Goal: Communication & Community: Answer question/provide support

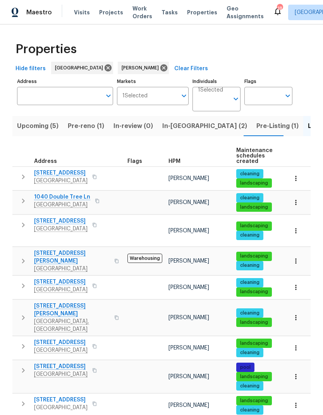
scroll to position [76, 0]
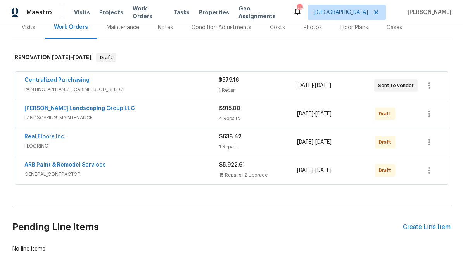
scroll to position [101, 0]
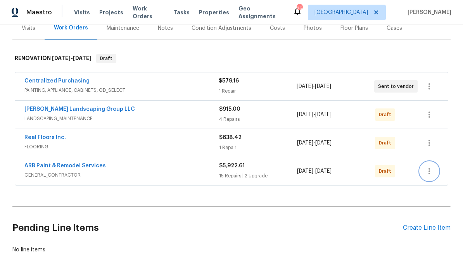
click at [430, 171] on icon "button" at bounding box center [429, 171] width 2 height 6
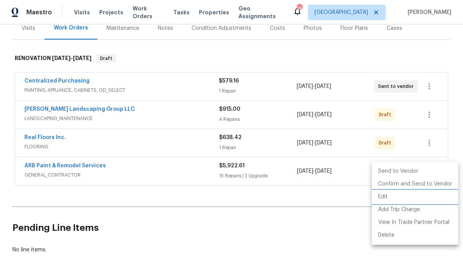
click at [391, 197] on li "Edit" at bounding box center [415, 197] width 86 height 13
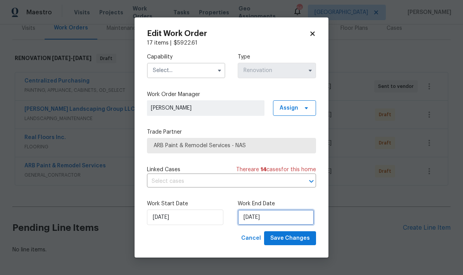
click at [275, 217] on input "10/14/2025" at bounding box center [276, 218] width 76 height 16
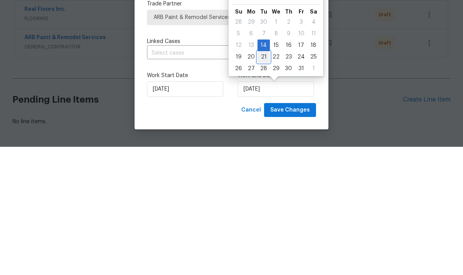
click at [264, 180] on div "21" at bounding box center [263, 185] width 12 height 11
type input "10/21/2025"
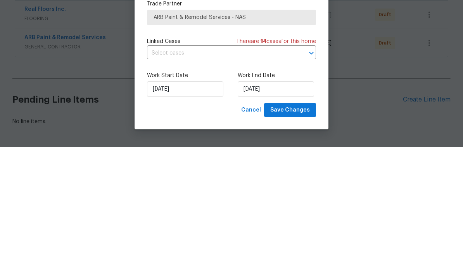
scroll to position [31, 0]
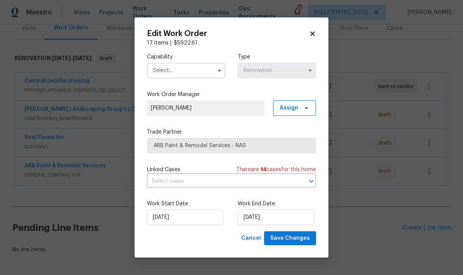
click at [159, 63] on input "text" at bounding box center [186, 71] width 78 height 16
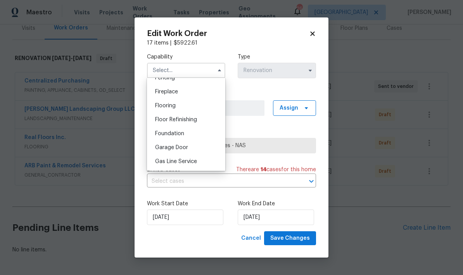
scroll to position [313, 0]
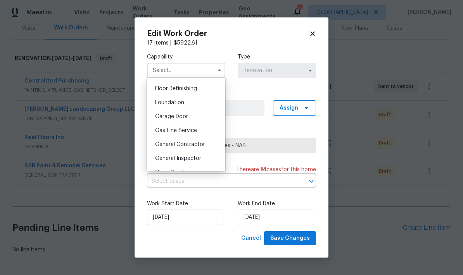
click at [167, 148] on div "General Contractor" at bounding box center [186, 145] width 74 height 14
type input "General Contractor"
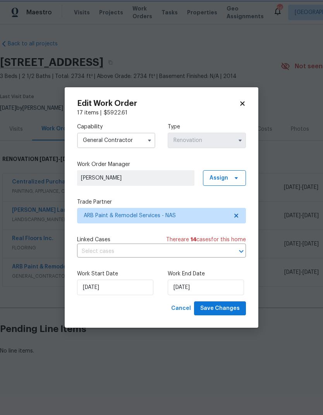
scroll to position [0, 0]
click at [235, 275] on span "Save Changes" at bounding box center [220, 309] width 40 height 10
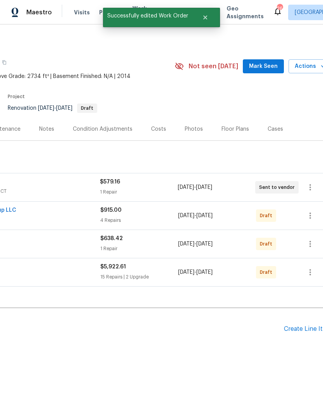
scroll to position [0, 112]
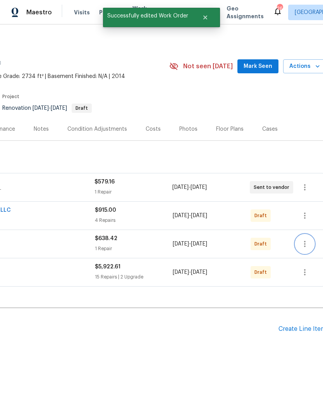
click at [304, 242] on icon "button" at bounding box center [305, 244] width 2 height 6
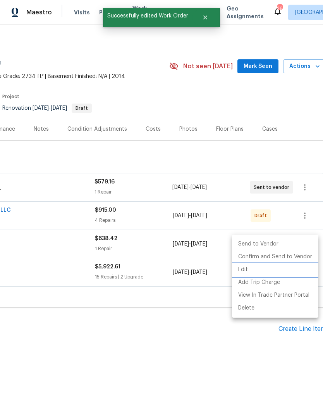
click at [261, 271] on li "Edit" at bounding box center [275, 269] width 86 height 13
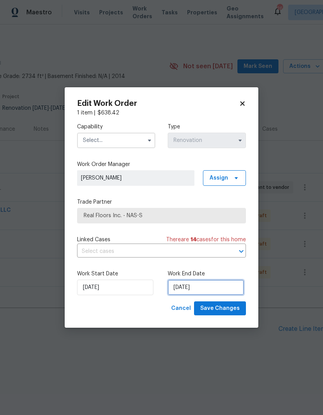
click at [183, 275] on input "10/14/2025" at bounding box center [206, 288] width 76 height 16
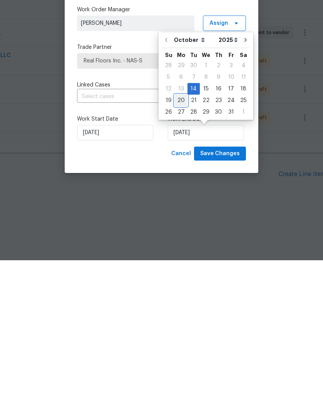
click at [181, 250] on div "20" at bounding box center [181, 255] width 13 height 11
type input "10/20/2025"
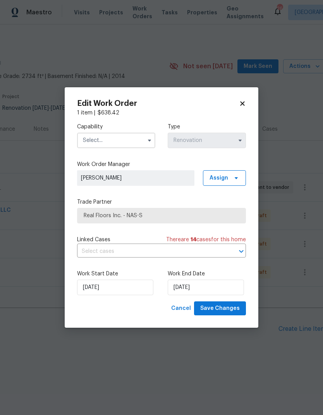
click at [113, 139] on input "text" at bounding box center [116, 141] width 78 height 16
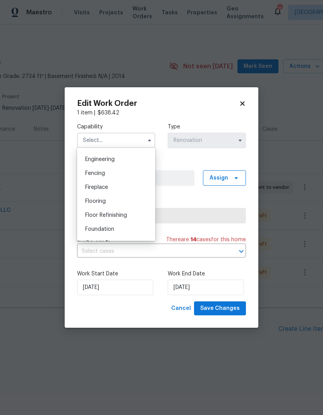
scroll to position [256, 0]
click at [95, 202] on span "Flooring" at bounding box center [95, 201] width 21 height 5
type input "Flooring"
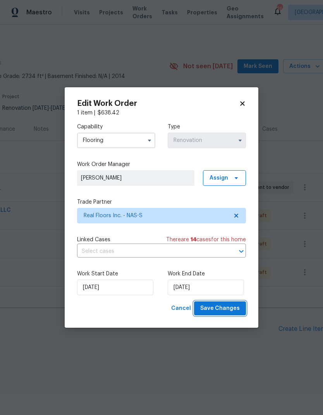
click at [216, 275] on span "Save Changes" at bounding box center [220, 309] width 40 height 10
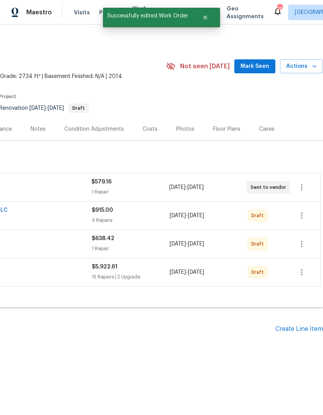
scroll to position [0, 115]
click at [302, 218] on icon "button" at bounding box center [302, 215] width 2 height 6
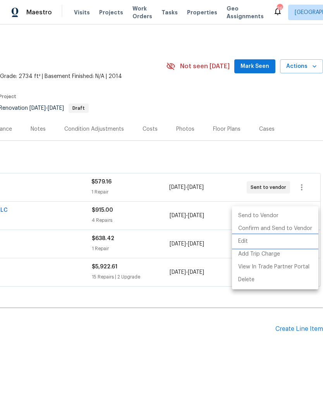
click at [263, 245] on li "Edit" at bounding box center [275, 241] width 86 height 13
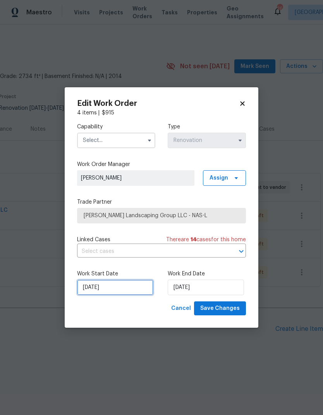
click at [97, 275] on input "10/14/2025" at bounding box center [115, 288] width 76 height 16
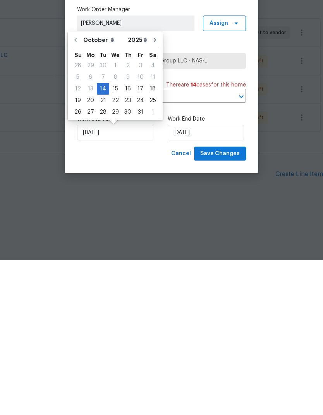
click at [110, 177] on body "Maestro Visits Projects Work Orders Tasks Properties Geo Assignments 26 Nashvil…" at bounding box center [161, 204] width 323 height 408
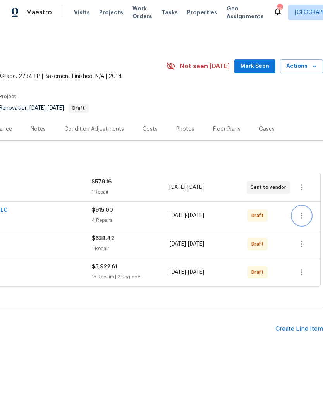
click at [304, 217] on icon "button" at bounding box center [301, 215] width 9 height 9
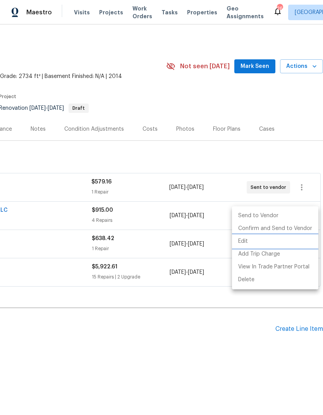
click at [271, 241] on li "Edit" at bounding box center [275, 241] width 86 height 13
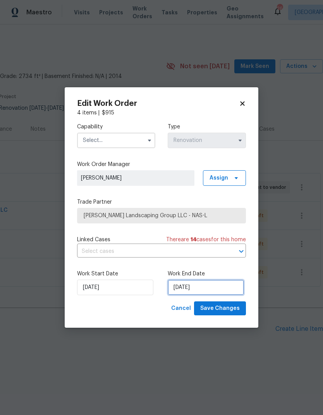
click at [188, 275] on input "10/14/2025" at bounding box center [206, 288] width 76 height 16
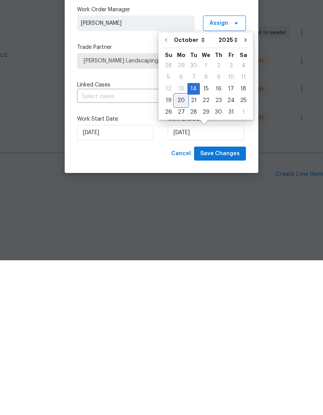
click at [178, 250] on div "20" at bounding box center [181, 255] width 13 height 11
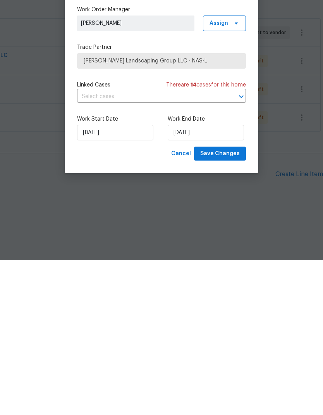
type input "10/20/2025"
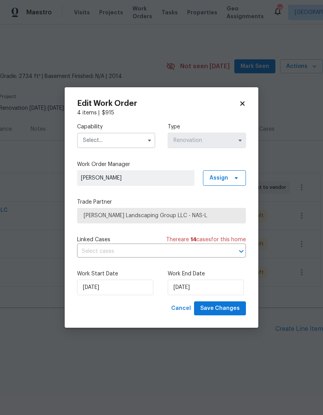
click at [104, 133] on input "text" at bounding box center [116, 141] width 78 height 16
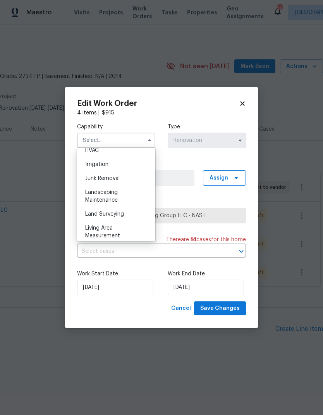
scroll to position [473, 0]
click at [104, 196] on span "Landscaping Maintenance" at bounding box center [101, 198] width 33 height 13
type input "Landscaping Maintenance"
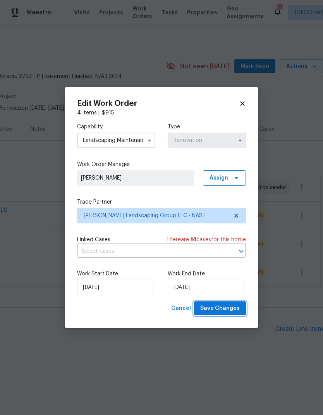
click at [234, 275] on button "Save Changes" at bounding box center [220, 308] width 52 height 14
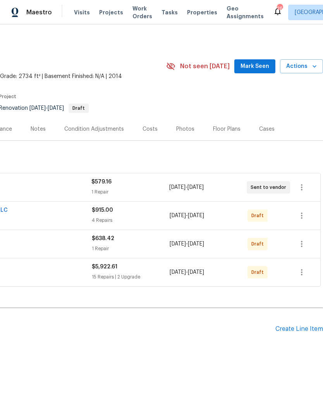
scroll to position [0, 115]
click at [307, 215] on button "button" at bounding box center [302, 215] width 19 height 19
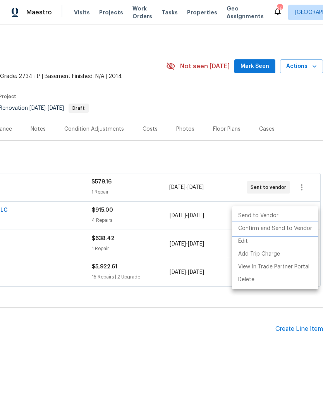
click at [301, 230] on li "Confirm and Send to Vendor" at bounding box center [275, 228] width 86 height 13
click at [89, 275] on div at bounding box center [161, 207] width 323 height 415
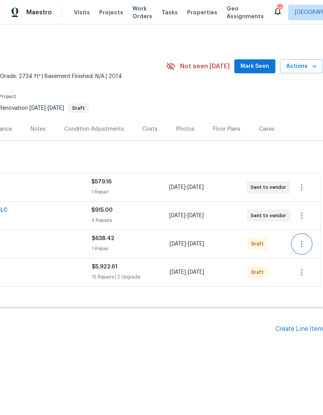
click at [303, 241] on icon "button" at bounding box center [301, 243] width 9 height 9
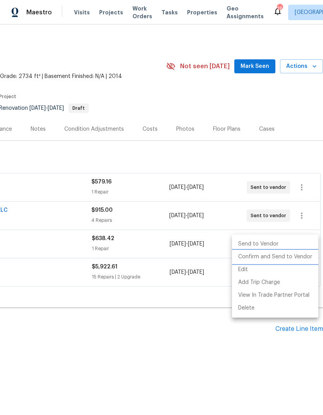
click at [296, 259] on li "Confirm and Send to Vendor" at bounding box center [275, 256] width 86 height 13
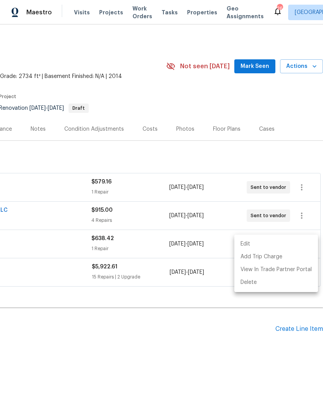
click at [101, 275] on div at bounding box center [161, 207] width 323 height 415
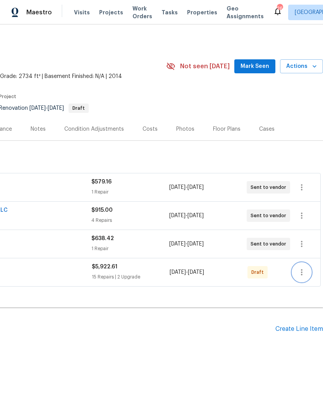
click at [300, 271] on icon "button" at bounding box center [301, 272] width 9 height 9
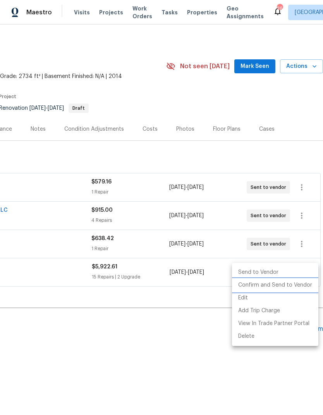
click at [286, 275] on li "Confirm and Send to Vendor" at bounding box center [275, 285] width 86 height 13
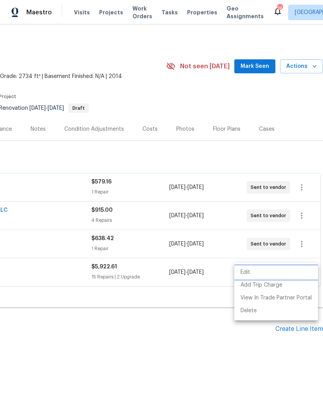
scroll to position [0, 0]
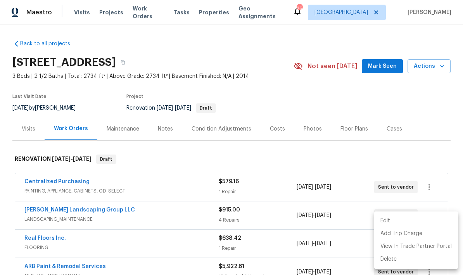
click at [273, 127] on div at bounding box center [231, 137] width 463 height 275
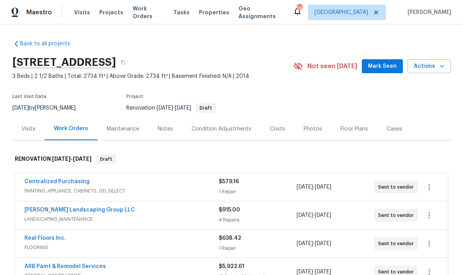
click at [270, 130] on div "Costs" at bounding box center [277, 129] width 15 height 8
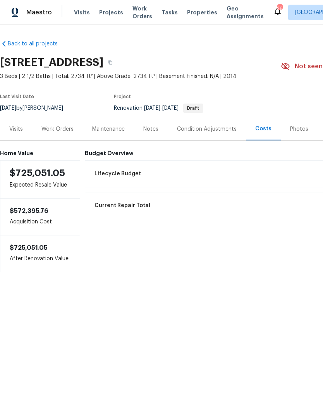
click at [133, 16] on span "Work Orders" at bounding box center [143, 13] width 20 height 16
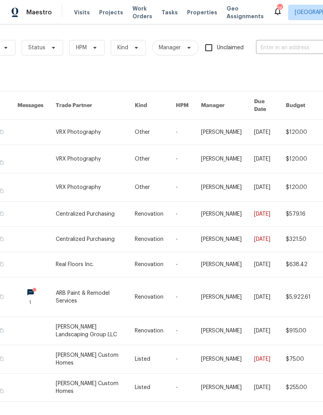
scroll to position [0, 59]
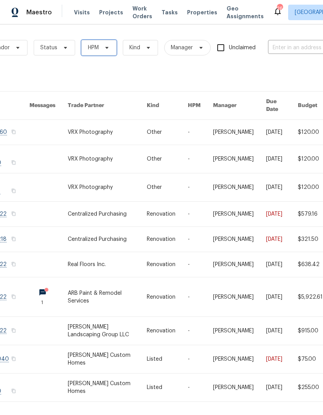
click at [104, 45] on icon at bounding box center [107, 48] width 6 height 6
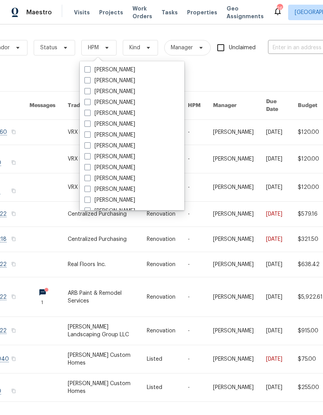
scroll to position [90, 0]
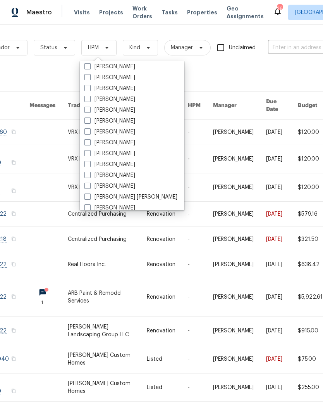
click at [91, 130] on label "[PERSON_NAME]" at bounding box center [110, 132] width 51 height 8
click at [90, 130] on input "[PERSON_NAME]" at bounding box center [87, 130] width 5 height 5
checkbox input "true"
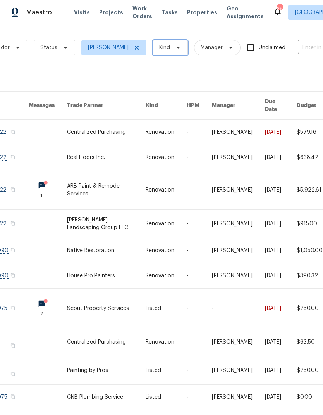
click at [173, 50] on span at bounding box center [177, 48] width 9 height 6
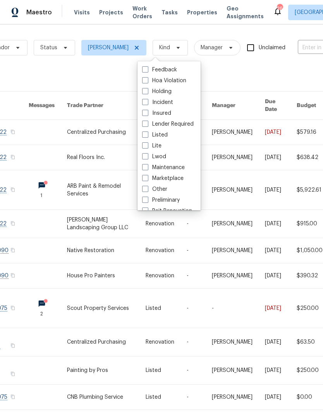
click at [146, 133] on span at bounding box center [145, 134] width 6 height 6
click at [146, 133] on input "Listed" at bounding box center [144, 133] width 5 height 5
checkbox input "true"
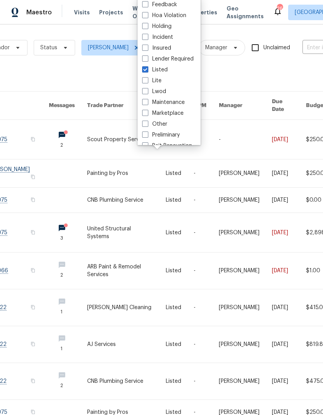
click at [105, 135] on link at bounding box center [126, 139] width 79 height 39
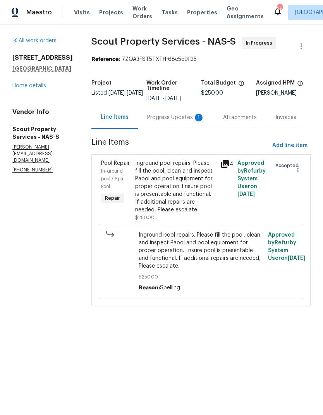
click at [148, 111] on div "Progress Updates 1" at bounding box center [176, 117] width 76 height 23
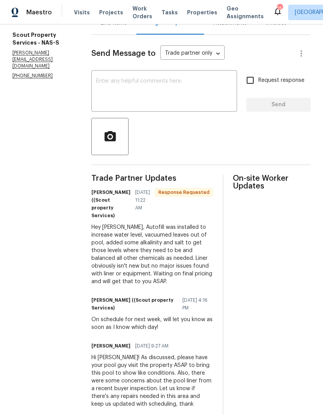
scroll to position [94, 0]
click at [97, 92] on textarea at bounding box center [164, 92] width 136 height 27
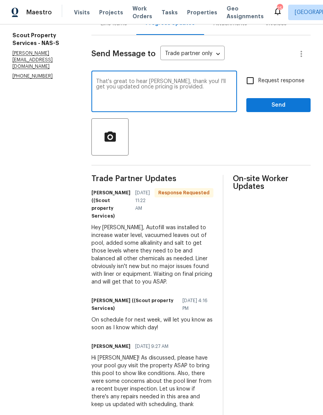
type textarea "That's great to hear AJ, thank you! I'll get you updated once pricing is provid…"
click at [260, 102] on span "Send" at bounding box center [279, 105] width 52 height 10
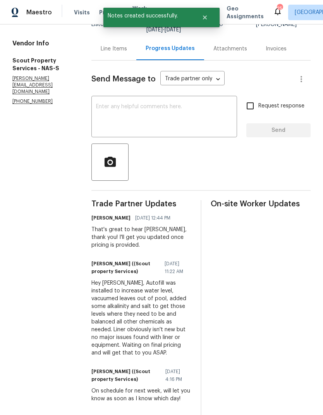
scroll to position [71, 0]
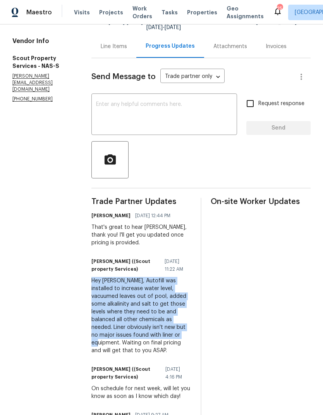
click at [26, 17] on link "Home details" at bounding box center [29, 14] width 34 height 5
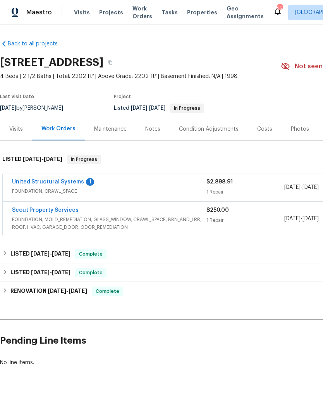
click at [46, 179] on link "United Structural Systems" at bounding box center [48, 181] width 72 height 5
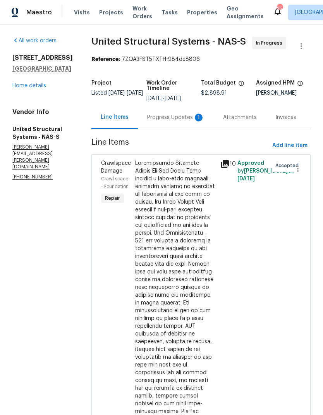
click at [159, 115] on div "Progress Updates 1" at bounding box center [175, 118] width 57 height 8
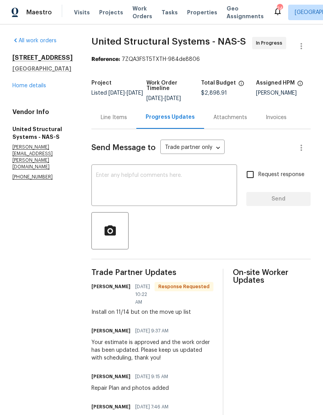
click at [126, 176] on textarea at bounding box center [164, 186] width 136 height 27
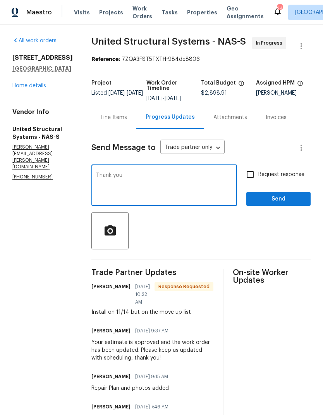
type textarea "Thank you"
click at [282, 243] on div at bounding box center [201, 230] width 219 height 37
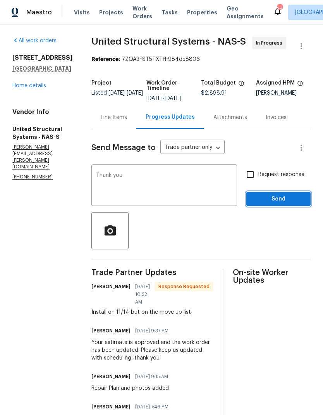
click at [281, 195] on span "Send" at bounding box center [279, 199] width 52 height 10
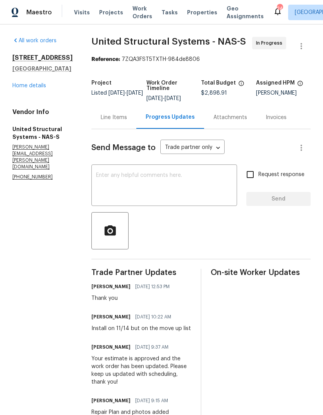
click at [21, 88] on link "Home details" at bounding box center [29, 85] width 34 height 5
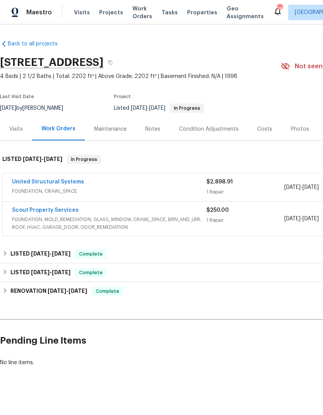
click at [155, 220] on span "FOUNDATION, MOLD_REMEDIATION, GLASS_WINDOW, CRAWL_SPACE, BRN_AND_LRR, ROOF, HVA…" at bounding box center [109, 224] width 195 height 16
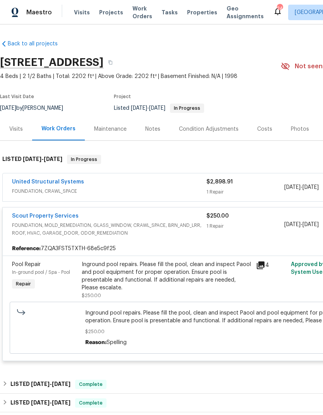
click at [133, 275] on div "Inground pool repairs. Please fill the pool, clean and inspect Paool and pool e…" at bounding box center [167, 276] width 170 height 31
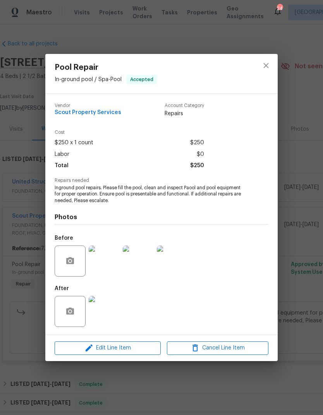
click at [99, 275] on img at bounding box center [104, 311] width 31 height 31
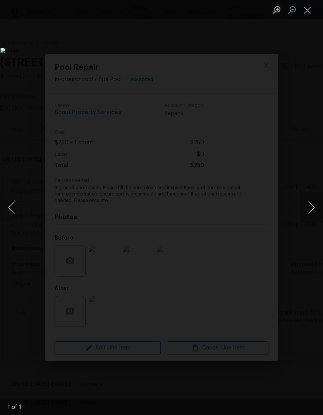
click at [301, 11] on button "Close lightbox" at bounding box center [308, 10] width 16 height 14
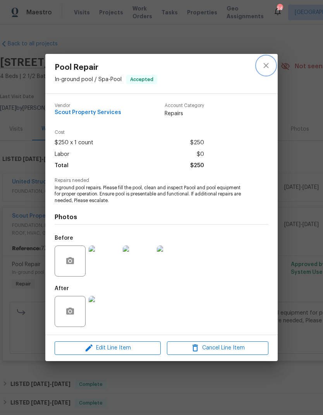
click at [260, 62] on button "close" at bounding box center [266, 65] width 19 height 19
